Goal: Check status: Check status

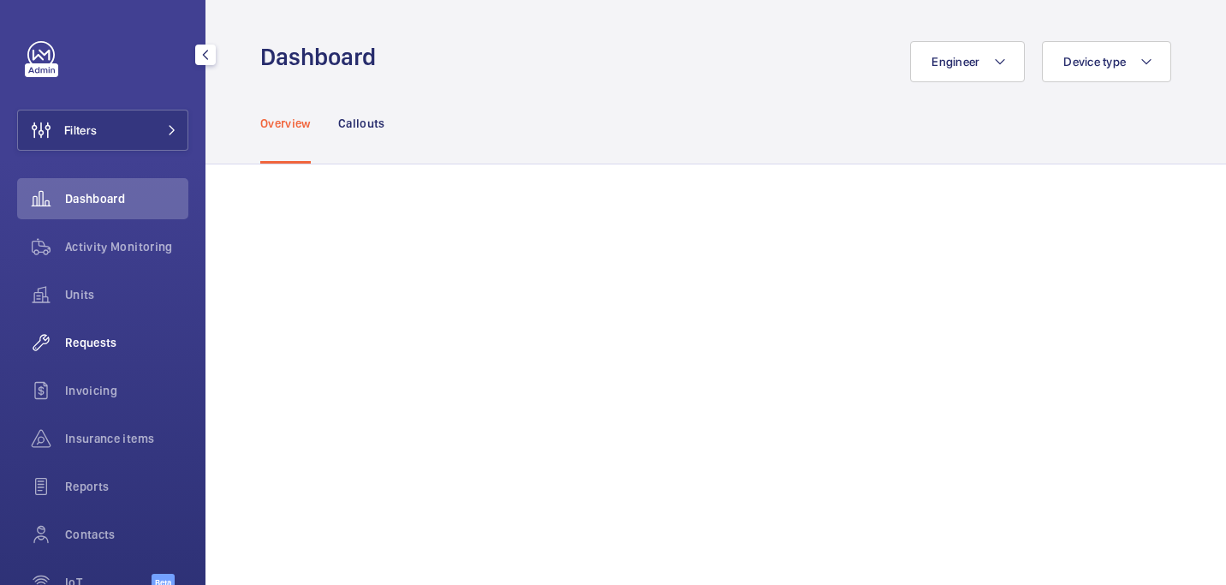
click at [122, 356] on div "Requests" at bounding box center [102, 342] width 171 height 41
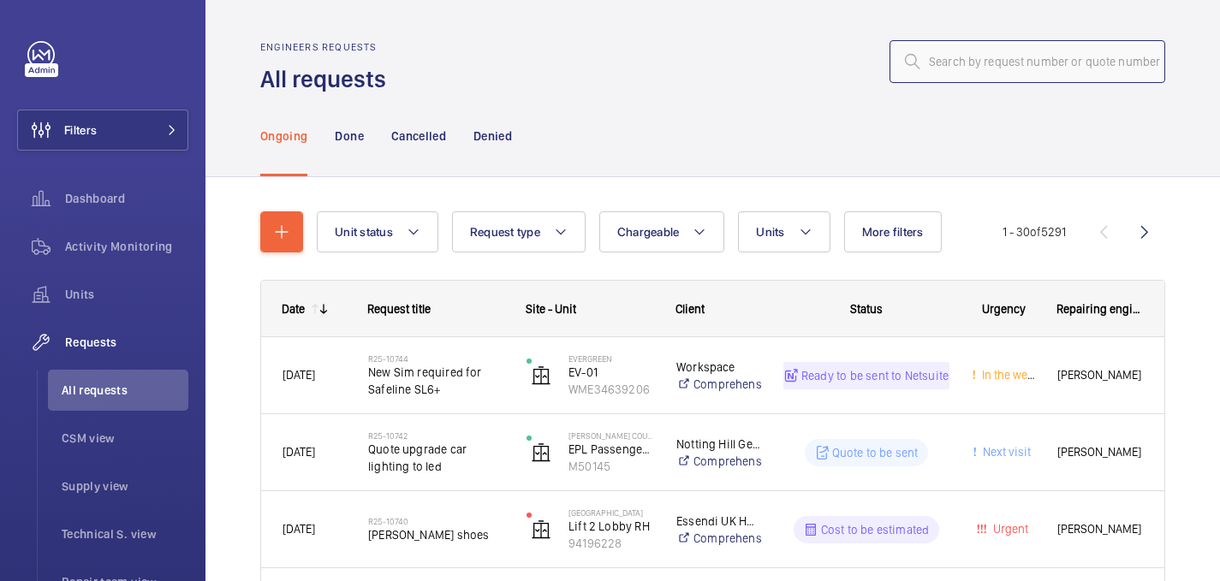
click at [969, 63] on input "text" at bounding box center [1027, 61] width 276 height 43
click at [79, 354] on div "Requests" at bounding box center [102, 342] width 171 height 41
click at [142, 391] on span "All requests" at bounding box center [125, 390] width 127 height 17
click at [1021, 69] on input "text" at bounding box center [1027, 61] width 276 height 43
paste input "R25-10525 -"
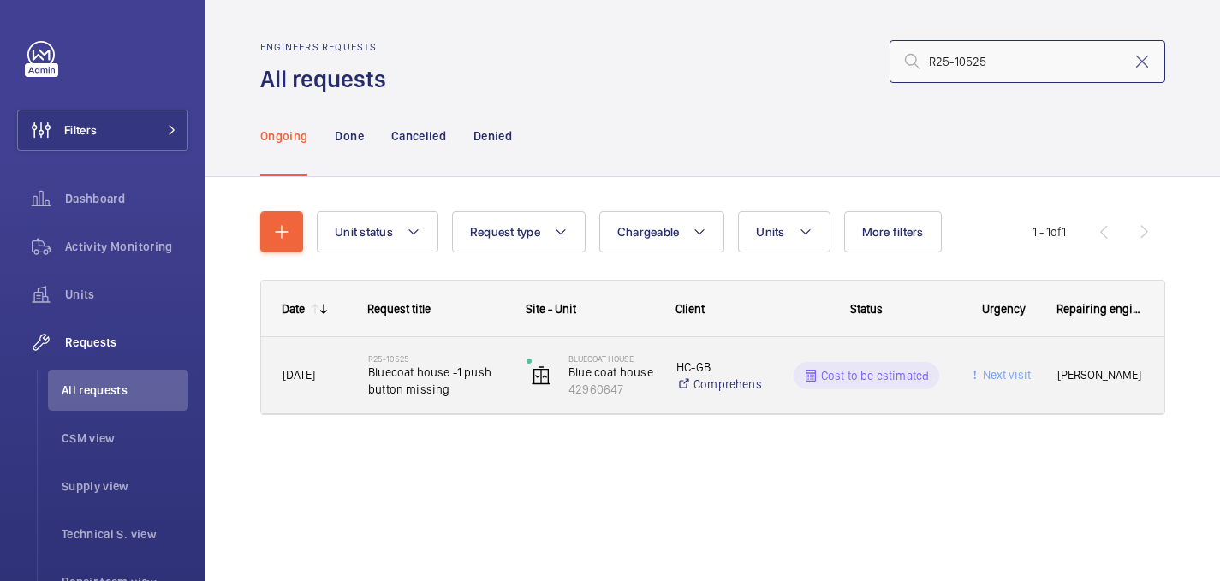
type input "R25-10525"
click at [410, 372] on span "Bluecoat house -1 push button missing" at bounding box center [436, 381] width 136 height 34
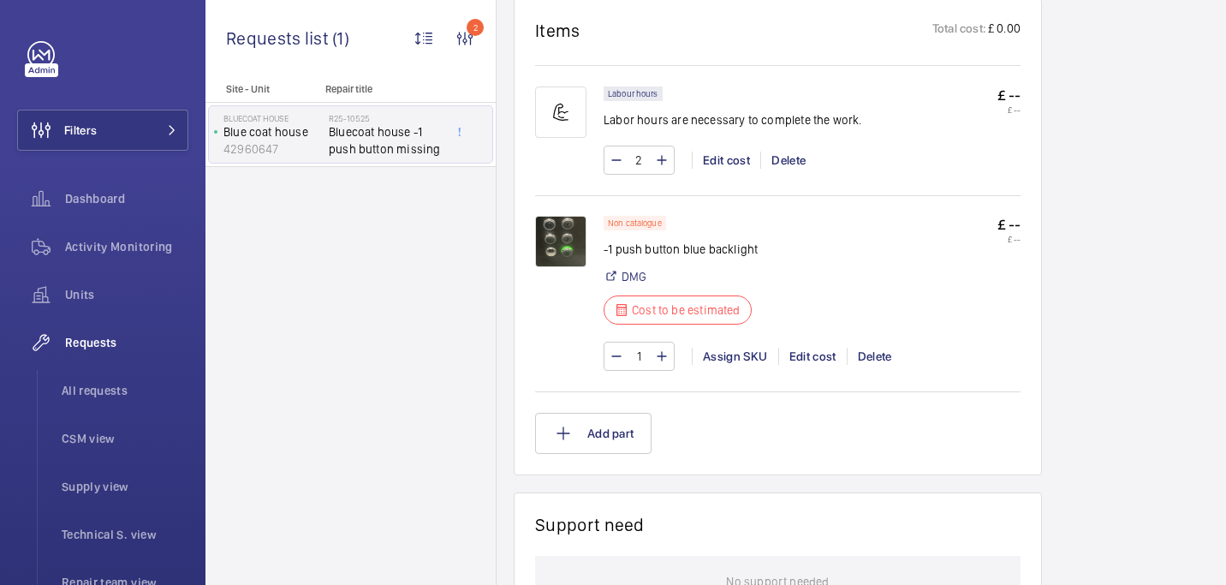
scroll to position [1065, 0]
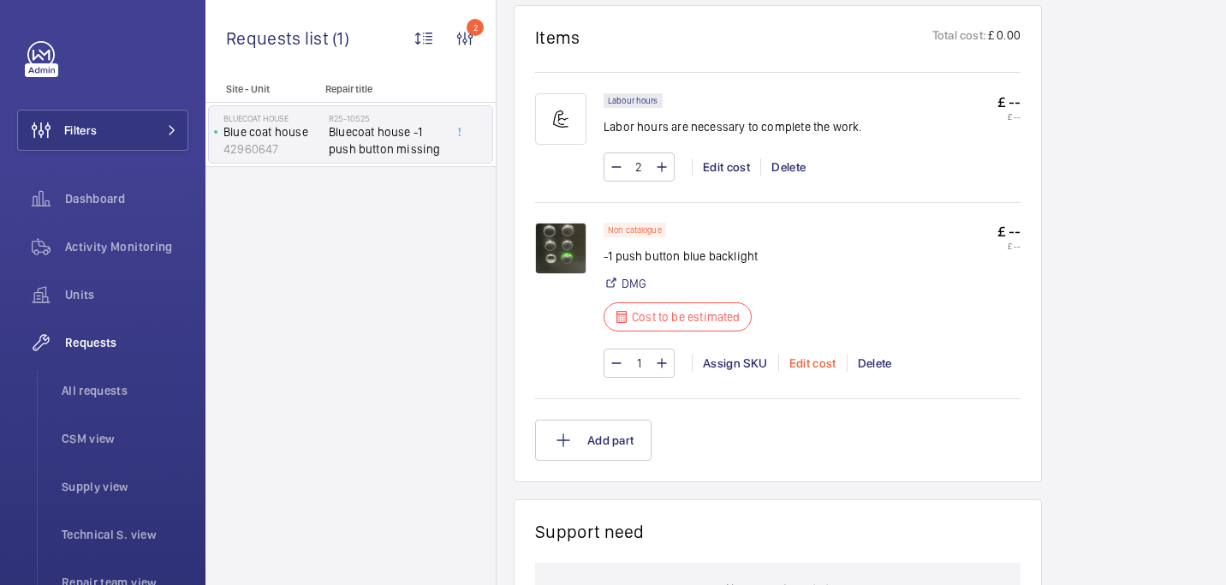
click at [800, 366] on div "Edit cost" at bounding box center [812, 362] width 68 height 17
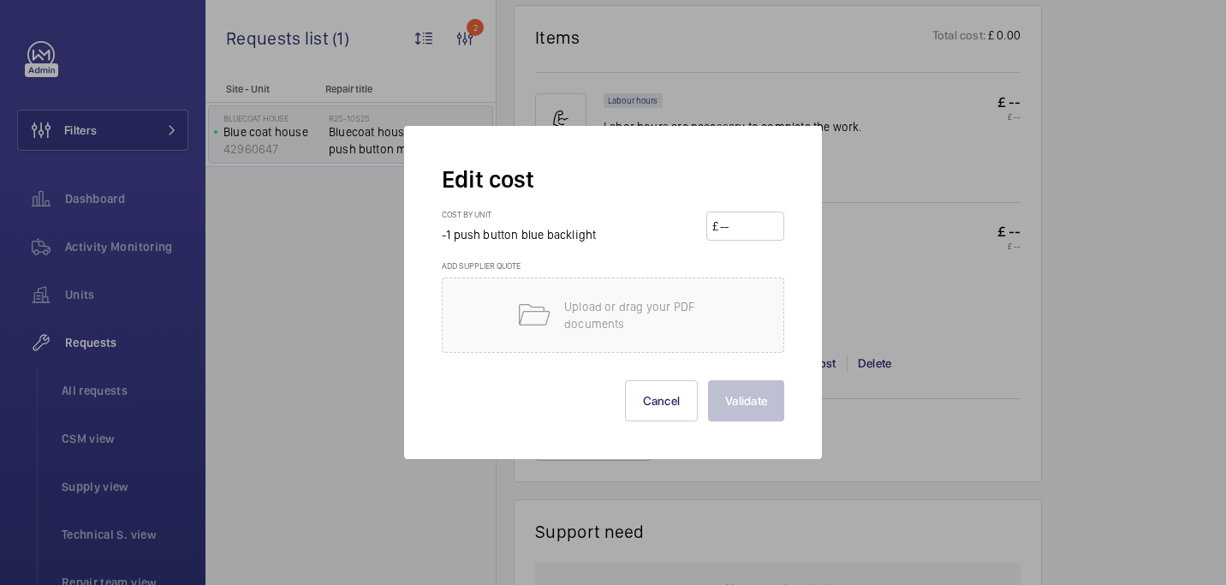
click at [738, 235] on input "number" at bounding box center [748, 225] width 60 height 27
paste input "28.75"
type input "28.75"
click at [748, 409] on button "Validate" at bounding box center [746, 400] width 76 height 41
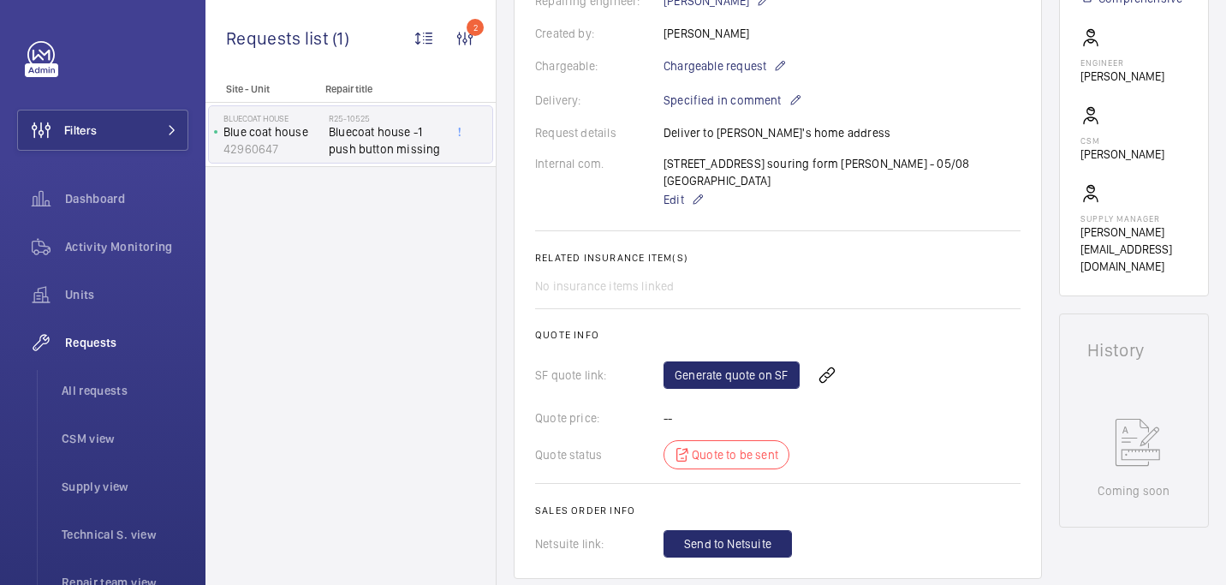
scroll to position [91, 0]
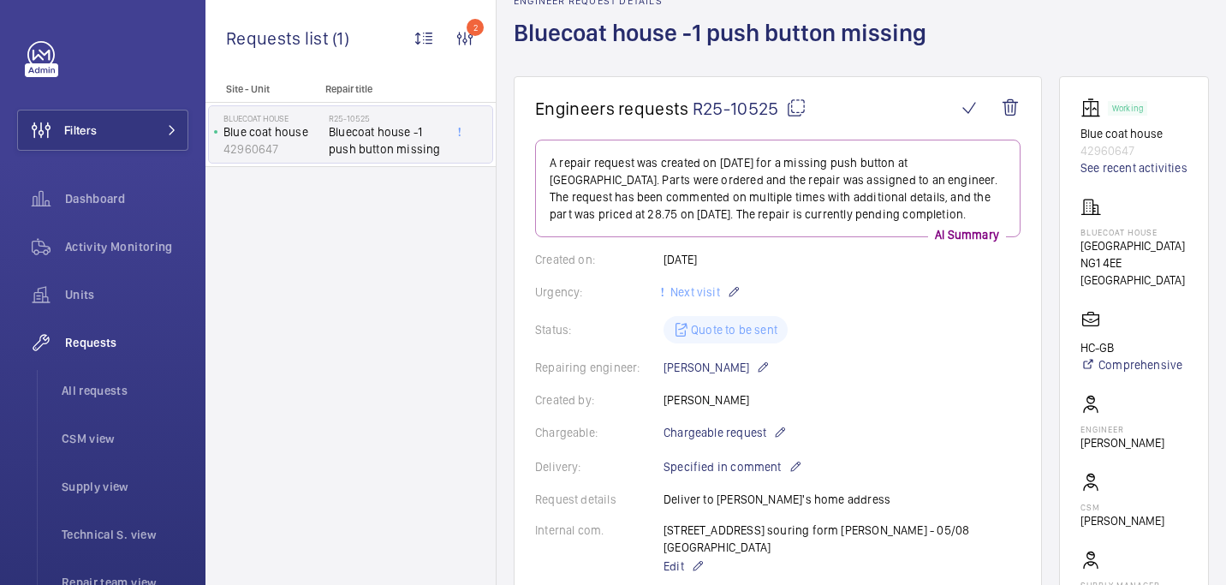
click at [794, 107] on mat-icon at bounding box center [796, 108] width 21 height 21
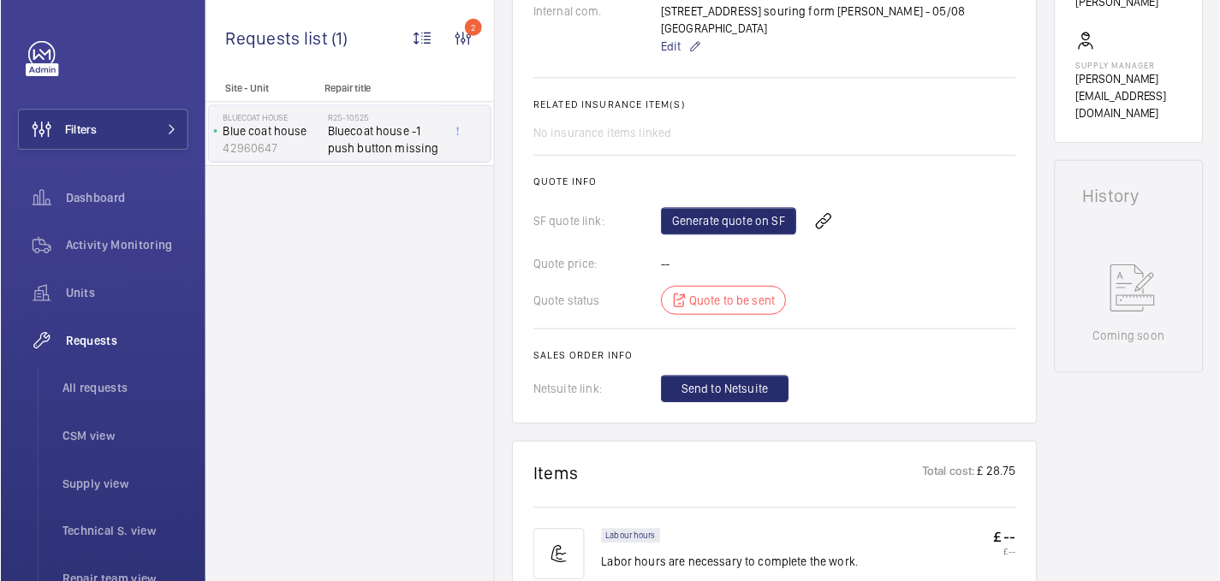
scroll to position [633, 0]
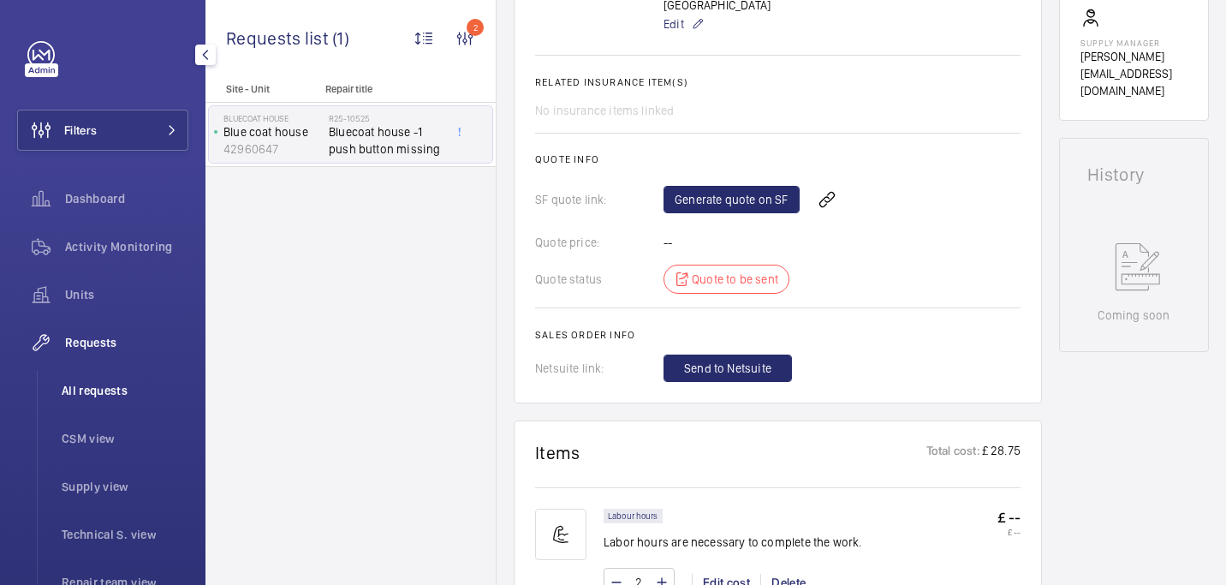
click at [98, 390] on span "All requests" at bounding box center [125, 390] width 127 height 17
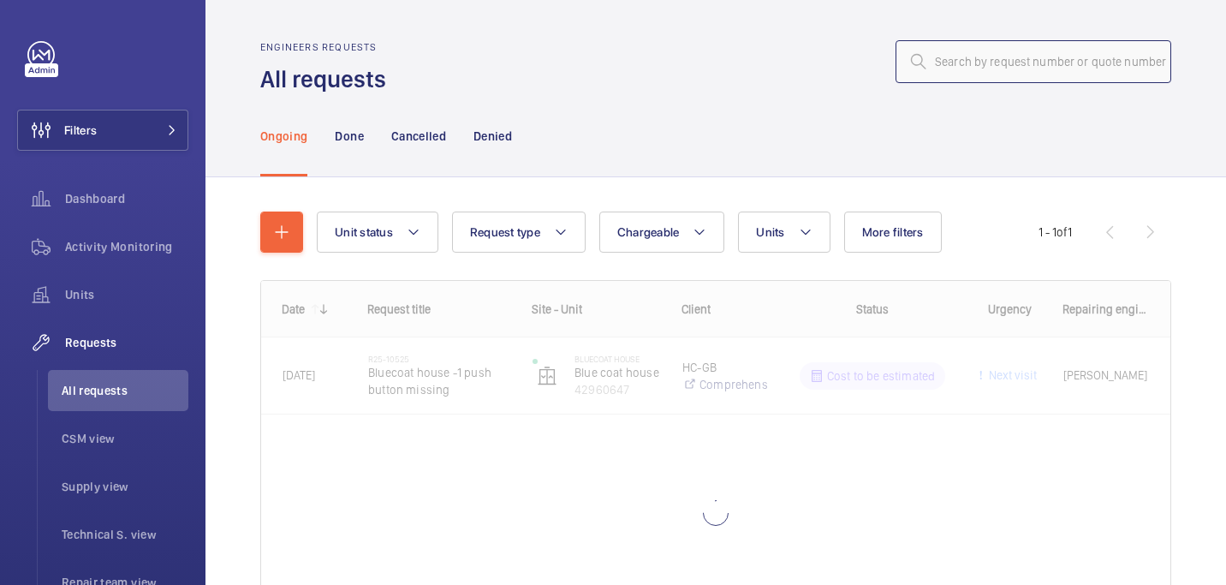
click at [942, 62] on input "text" at bounding box center [1033, 61] width 276 height 43
paste input "R25-09817"
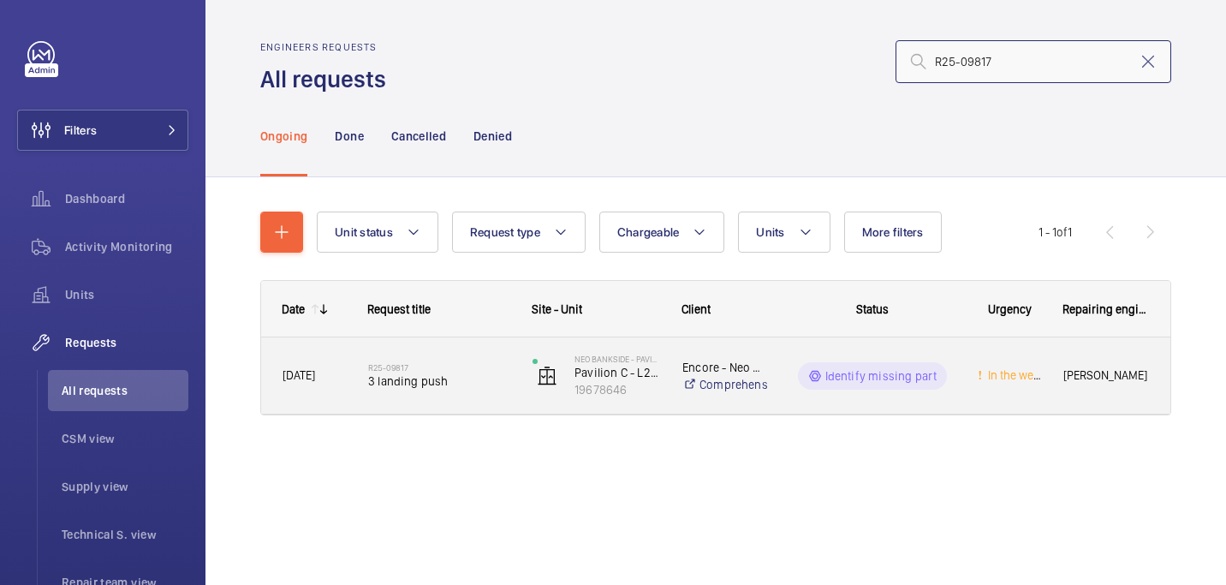
type input "R25-09817"
click at [461, 372] on h2 "R25-09817" at bounding box center [439, 367] width 142 height 10
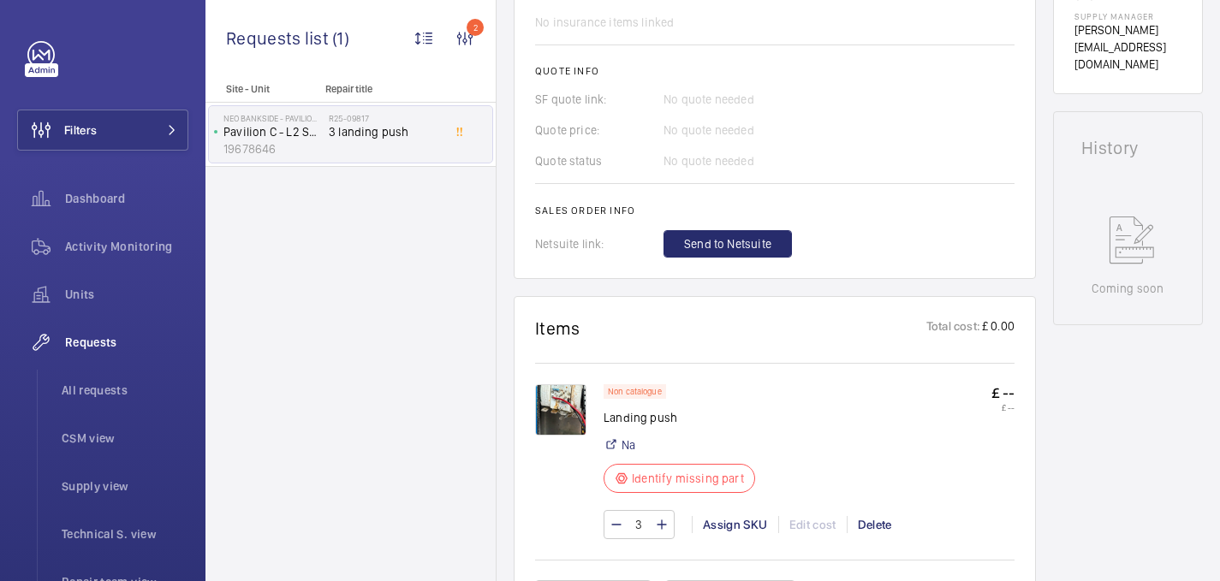
scroll to position [721, 0]
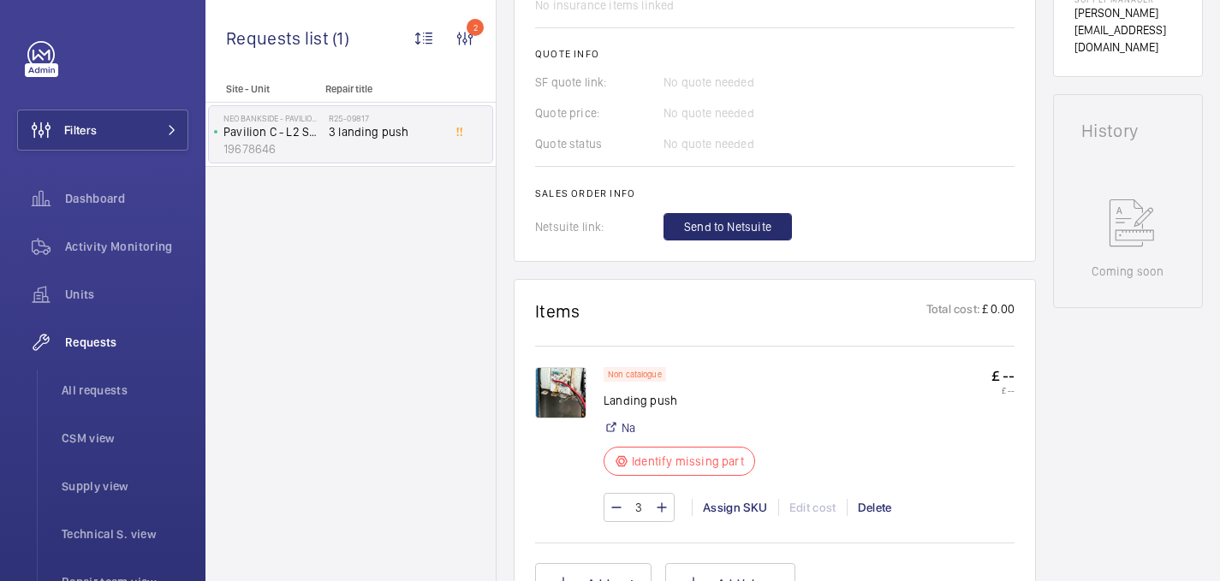
click at [572, 393] on img at bounding box center [560, 392] width 51 height 51
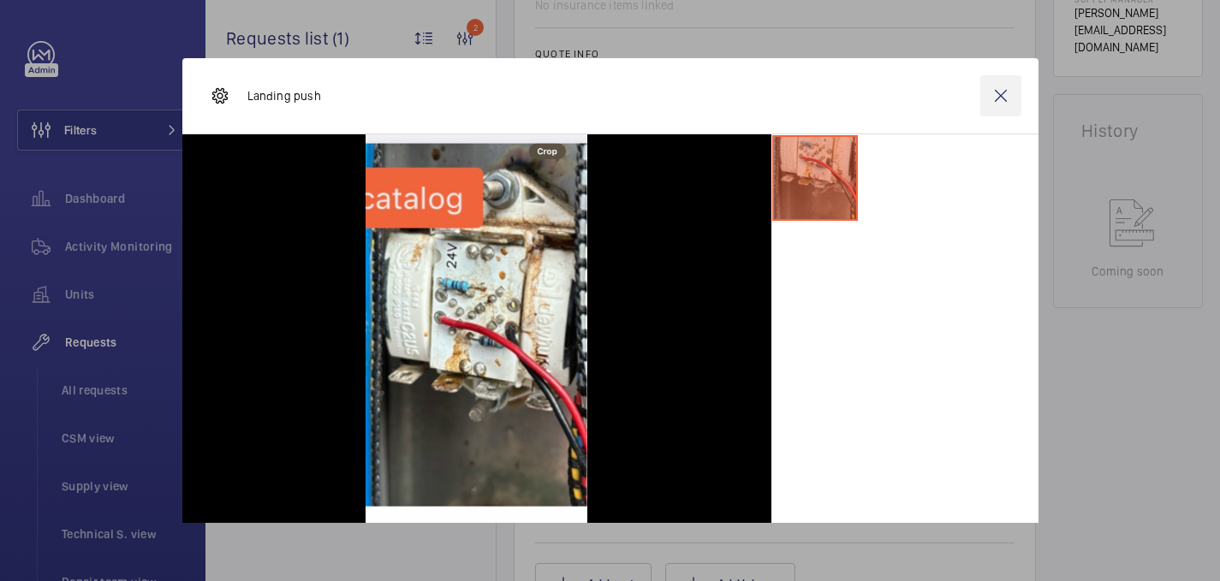
click at [1000, 98] on wm-front-icon-button at bounding box center [1000, 95] width 41 height 41
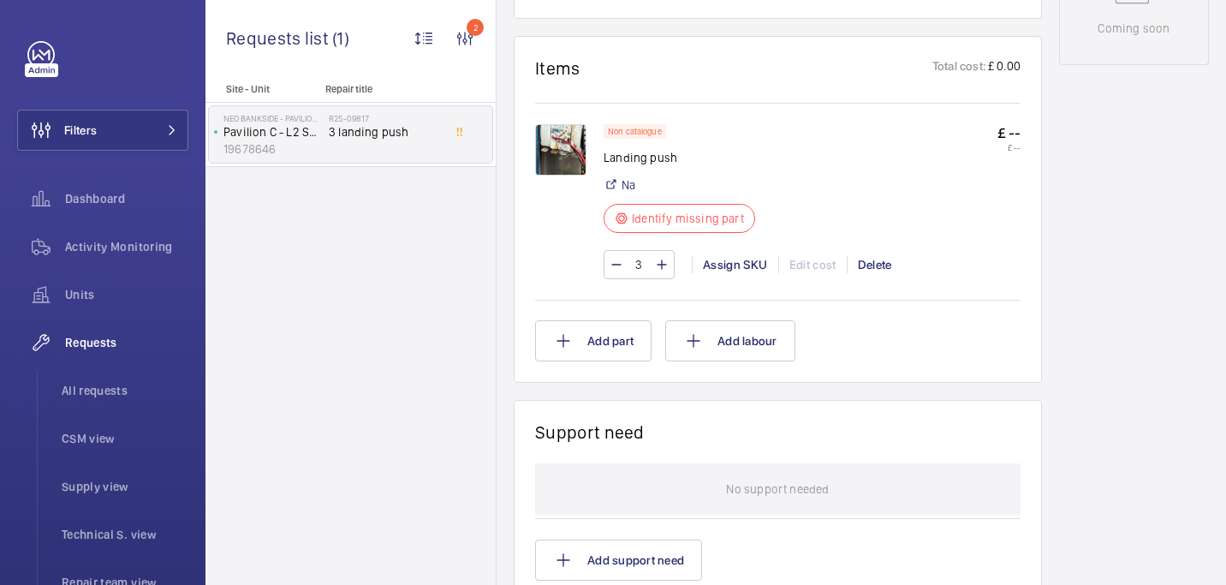
scroll to position [948, 0]
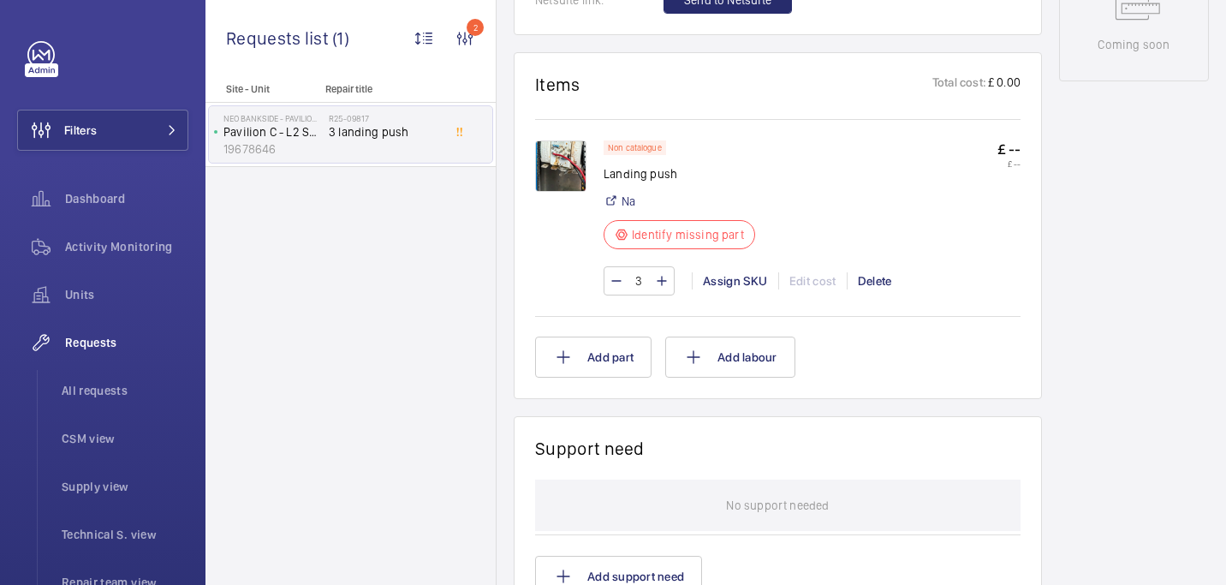
click at [563, 166] on img at bounding box center [560, 165] width 51 height 51
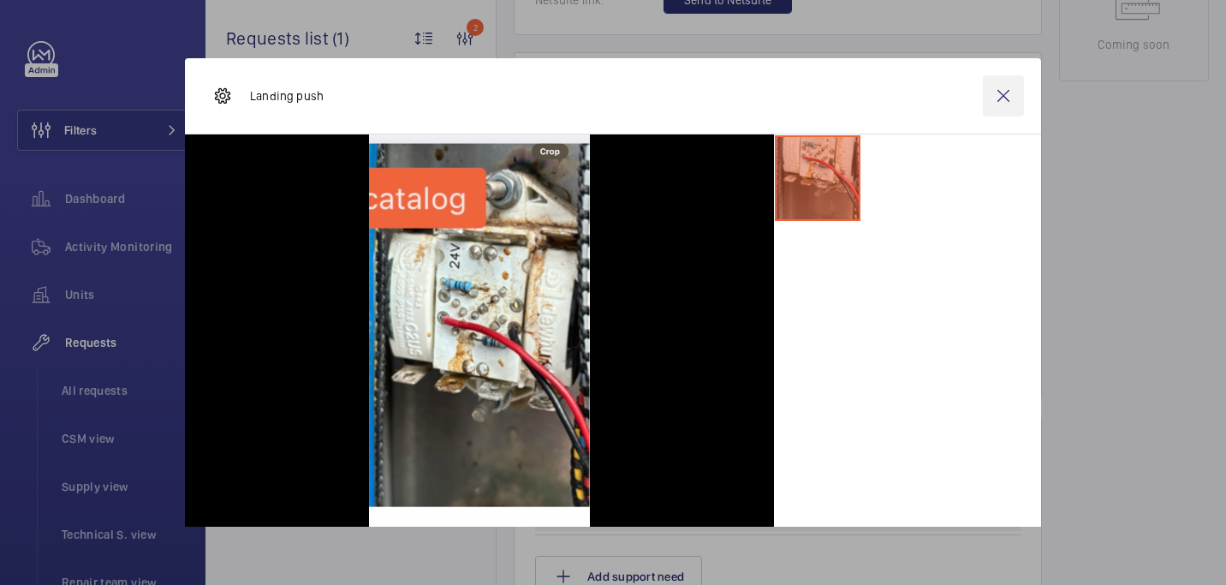
click at [993, 102] on wm-front-icon-button at bounding box center [1003, 95] width 41 height 41
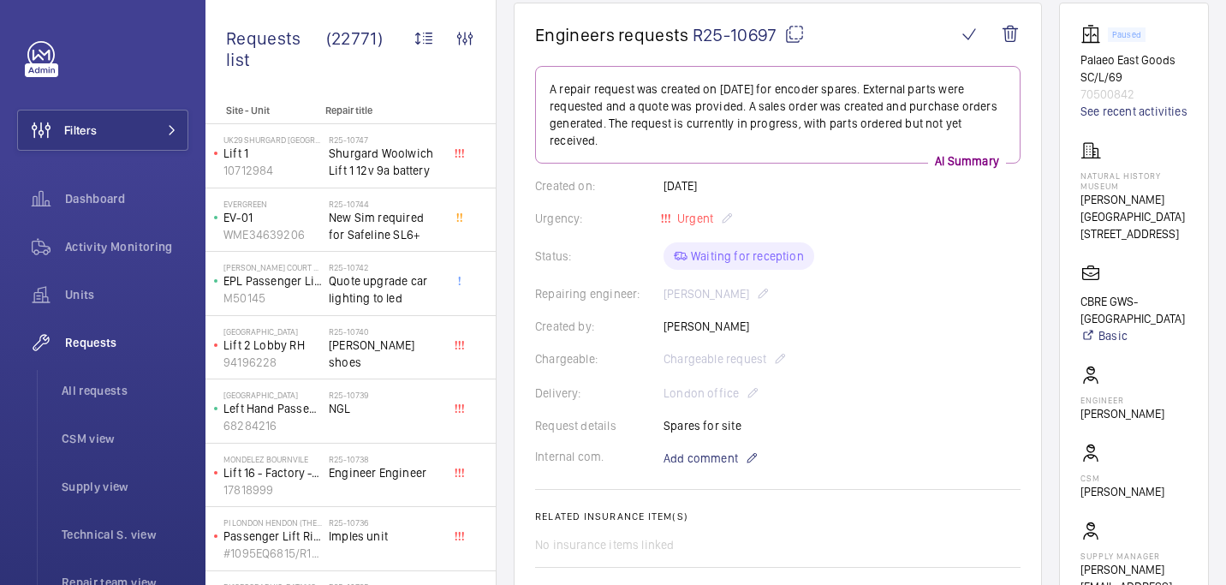
scroll to position [92, 0]
